Goal: Navigation & Orientation: Find specific page/section

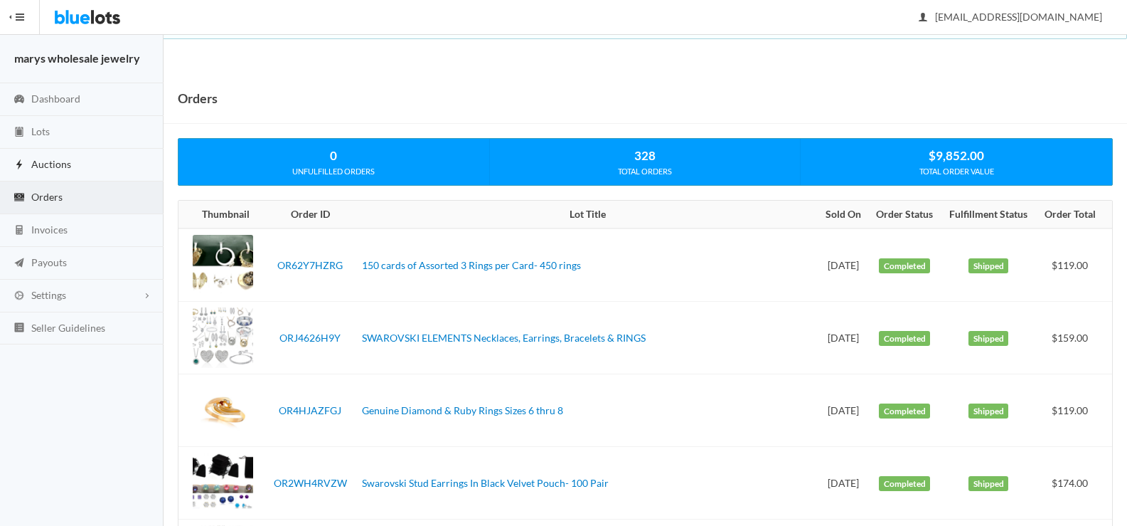
click at [64, 169] on span "Auctions" at bounding box center [51, 164] width 40 height 12
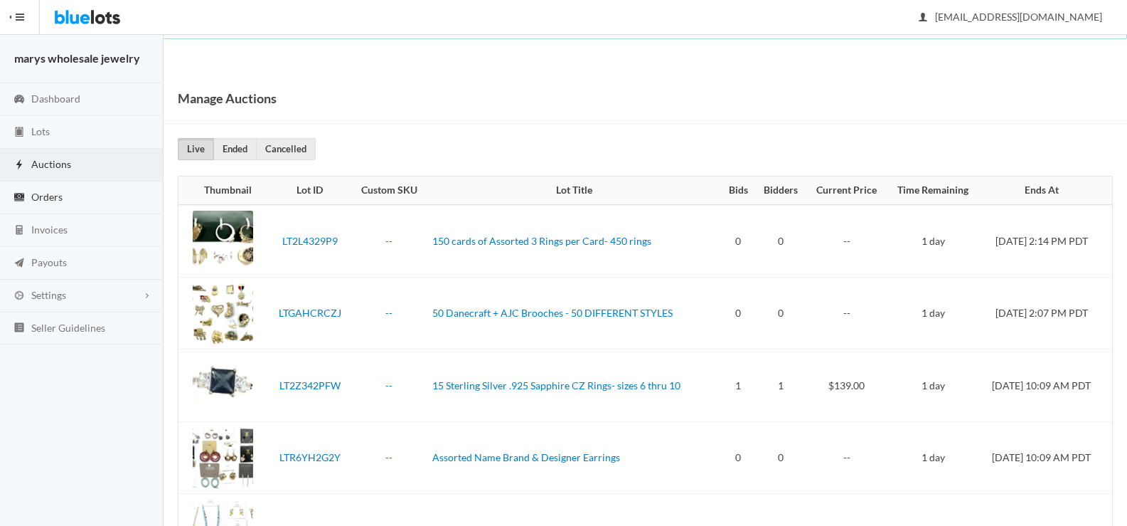
click at [55, 196] on span "Orders" at bounding box center [46, 197] width 31 height 12
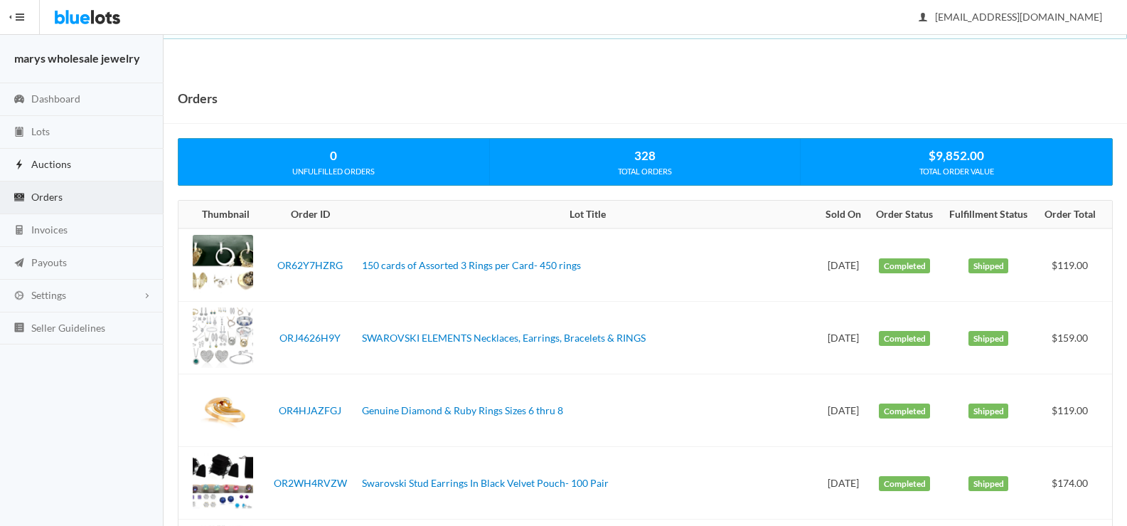
click at [95, 155] on link "Auctions" at bounding box center [82, 165] width 164 height 33
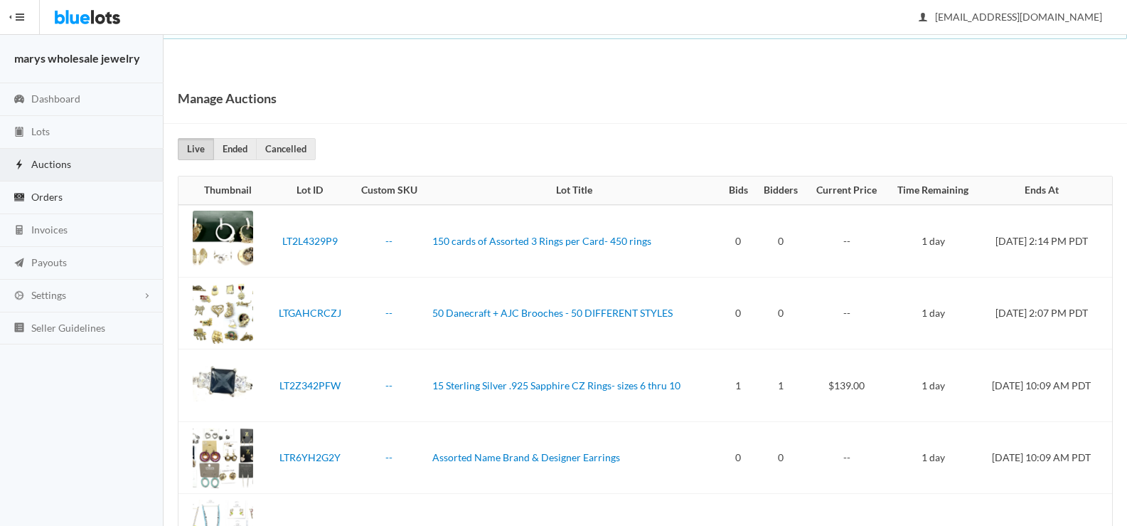
click at [62, 200] on span "Orders" at bounding box center [46, 197] width 31 height 12
